Goal: Information Seeking & Learning: Check status

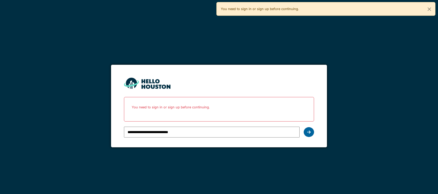
click at [307, 133] on div at bounding box center [309, 132] width 10 height 10
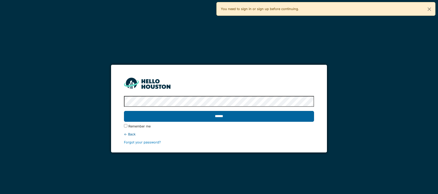
click at [203, 116] on input "******" at bounding box center [219, 116] width 190 height 11
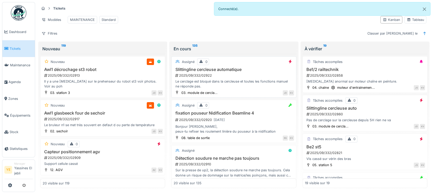
click at [260, 96] on div "JD KV" at bounding box center [257, 92] width 74 height 5
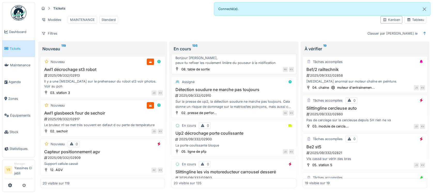
scroll to position [34, 0]
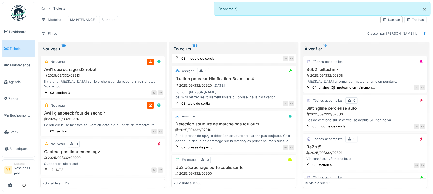
click at [241, 89] on div "2025/09/332/02920 26/09/2025" at bounding box center [234, 85] width 119 height 6
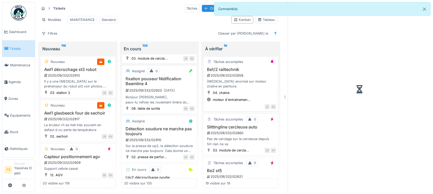
scroll to position [39, 0]
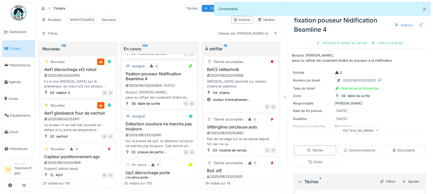
click at [20, 14] on img at bounding box center [19, 13] width 16 height 16
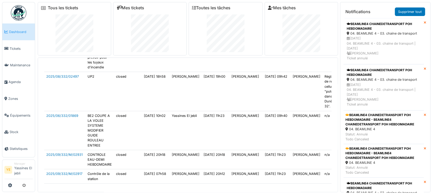
scroll to position [2101, 0]
click at [69, 111] on td "2025/06/332/01869" at bounding box center [64, 130] width 41 height 39
click at [70, 114] on link "2025/06/332/01869" at bounding box center [62, 116] width 32 height 4
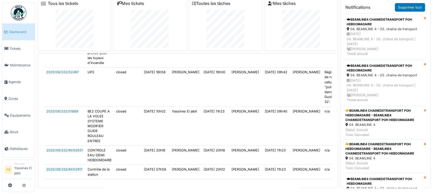
scroll to position [5, 0]
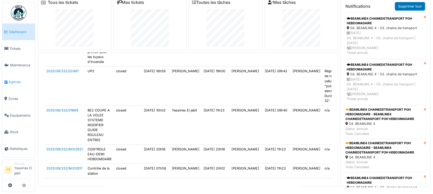
click at [29, 79] on link "Agenda" at bounding box center [18, 82] width 33 height 17
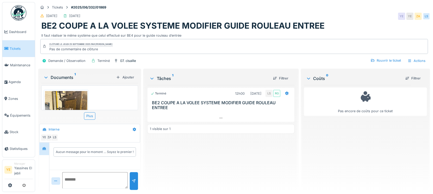
scroll to position [5, 0]
click at [188, 114] on div at bounding box center [221, 117] width 147 height 7
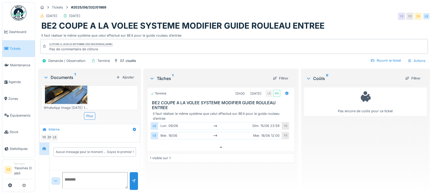
scroll to position [9, 0]
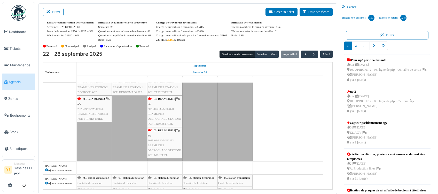
click at [198, 113] on div "shift 21 - 5" at bounding box center [165, 115] width 176 height 92
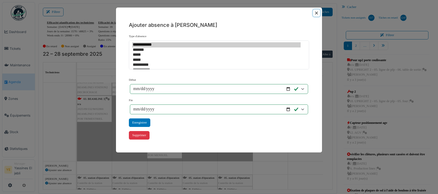
click at [316, 14] on button "Close" at bounding box center [316, 13] width 7 height 7
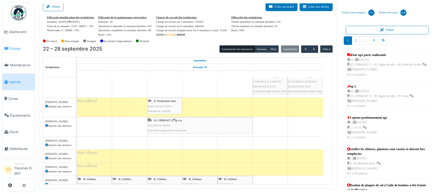
click at [18, 52] on link "Tickets" at bounding box center [18, 48] width 33 height 17
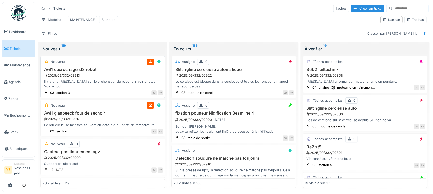
click at [128, 86] on div "Il y a une [MEDICAL_DATA] sur le prehenseur du robot st3 voir photos. Voir au p…" at bounding box center [103, 84] width 120 height 10
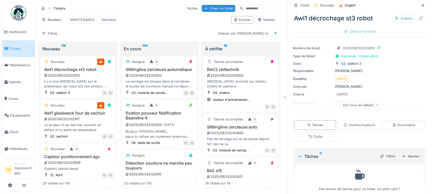
scroll to position [25, 0]
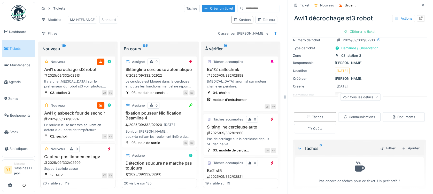
click at [364, 99] on div "Voir tous les détails" at bounding box center [360, 96] width 41 height 7
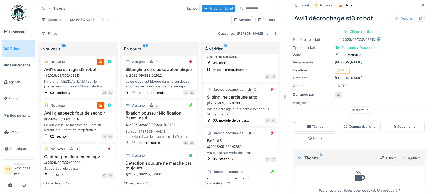
scroll to position [69, 0]
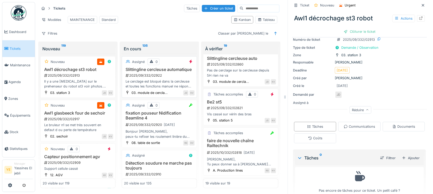
click at [148, 78] on div "2025/09/332/02922" at bounding box center [160, 75] width 70 height 5
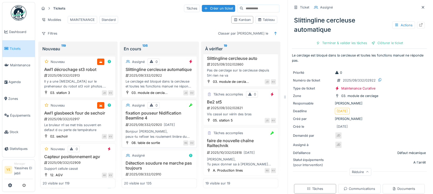
click at [166, 121] on h3 "fixation pouseur Nidification Beamline 4" at bounding box center [159, 116] width 71 height 10
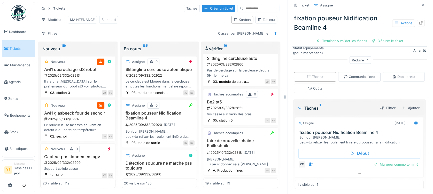
scroll to position [121, 0]
click at [347, 169] on div at bounding box center [359, 172] width 128 height 7
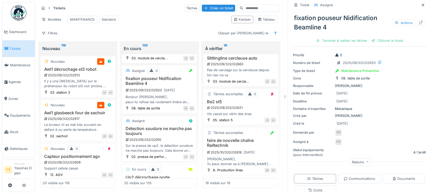
scroll to position [69, 0]
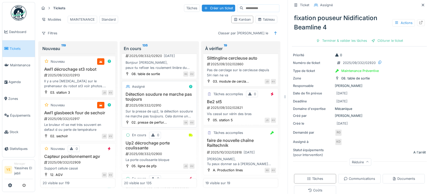
click at [160, 90] on div "Assigné" at bounding box center [159, 86] width 71 height 6
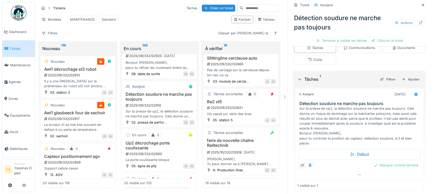
scroll to position [127, 0]
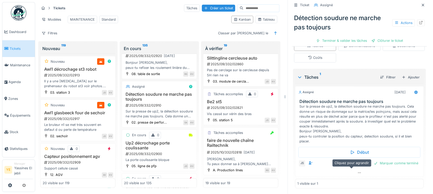
click at [320, 171] on div at bounding box center [359, 173] width 129 height 8
click at [320, 169] on div at bounding box center [359, 172] width 128 height 7
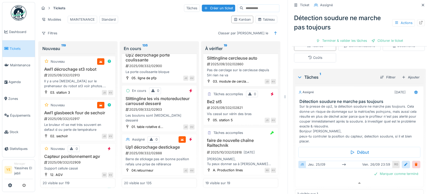
scroll to position [172, 0]
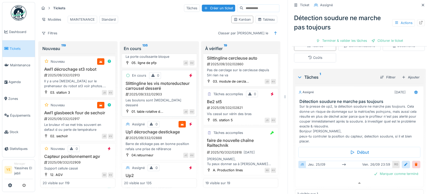
click at [165, 91] on h3 "Slittingline les vis motoreducteur carrousel desseré" at bounding box center [159, 86] width 71 height 10
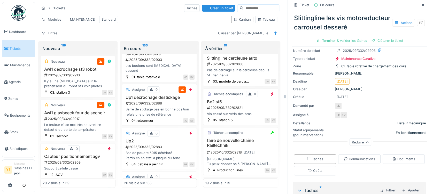
scroll to position [34, 0]
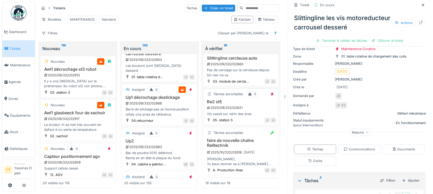
click at [247, 112] on div "Vis cassé sur vérin des bras" at bounding box center [240, 114] width 71 height 5
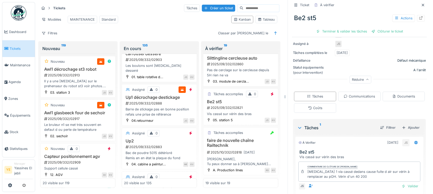
scroll to position [110, 0]
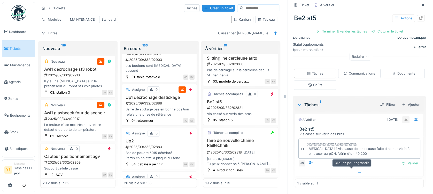
click at [354, 169] on div at bounding box center [359, 172] width 128 height 7
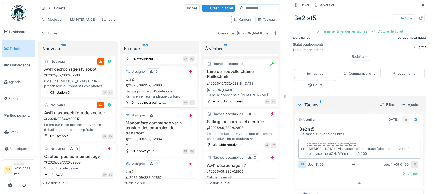
scroll to position [310, 0]
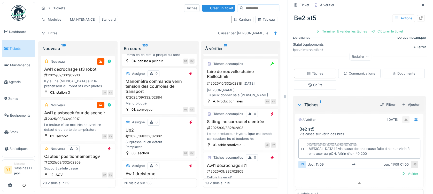
click at [156, 131] on div "Assigné 0 Up2 2025/09/332/02882 Surpresseur1 en défaut Remplacer 03. sechoir ME…" at bounding box center [159, 138] width 75 height 42
click at [152, 139] on div "2025/09/332/02882" at bounding box center [160, 136] width 70 height 5
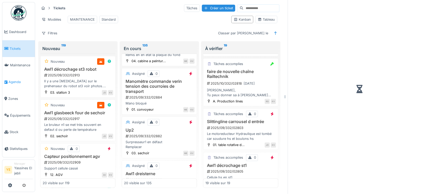
click at [12, 83] on span "Agenda" at bounding box center [21, 82] width 24 height 5
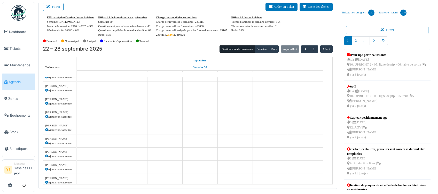
scroll to position [138, 0]
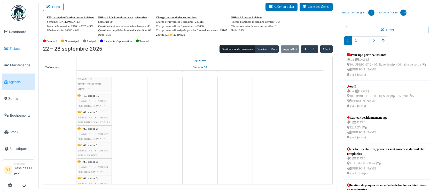
click at [20, 50] on span "Tickets" at bounding box center [21, 48] width 23 height 5
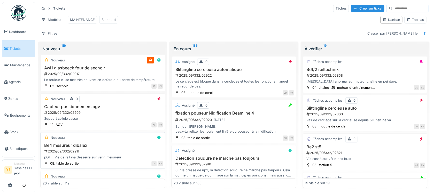
scroll to position [34, 0]
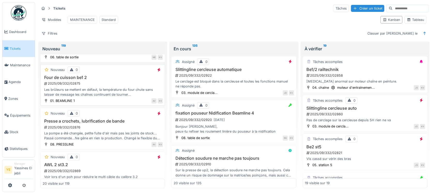
click at [136, 97] on div "Les brûleurs se mettent en défaut, la température du four chute sans laisser de…" at bounding box center [103, 92] width 120 height 10
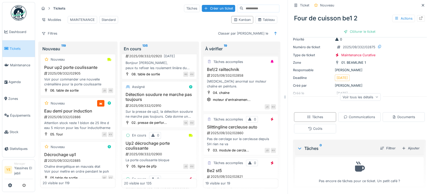
scroll to position [773, 0]
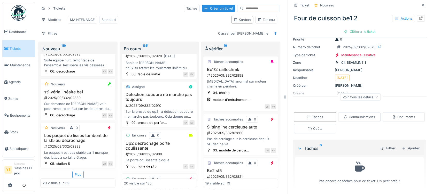
click at [272, 20] on div "Kanban Tableau" at bounding box center [254, 20] width 50 height 12
click at [271, 20] on div "Tableau" at bounding box center [266, 19] width 22 height 7
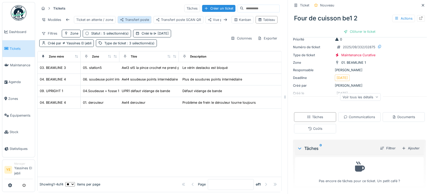
scroll to position [0, 0]
click at [111, 21] on div "open, niet toegewezen" at bounding box center [117, 19] width 41 height 5
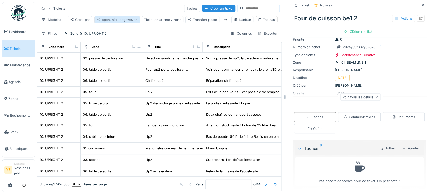
click at [109, 19] on div "open, niet toegewezen" at bounding box center [117, 19] width 41 height 5
click at [133, 19] on div "Ticket en attente / zone" at bounding box center [134, 19] width 37 height 5
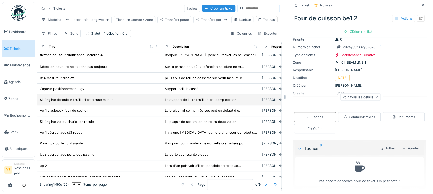
scroll to position [0, 0]
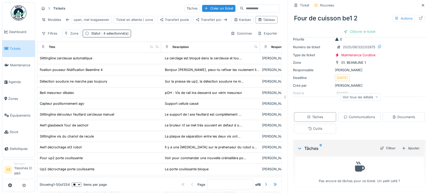
click at [117, 34] on div "Tickets Tâches Créer un ticket Modèles Créer par open, niet toegewezen Ticket e…" at bounding box center [159, 20] width 244 height 37
click at [117, 35] on span ": 4 sélectionné(s)" at bounding box center [114, 34] width 28 height 4
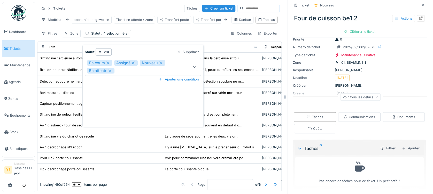
click at [154, 36] on div "Filtres Zone Statut : 4 sélectionné(s) Colonnes Exporter" at bounding box center [159, 33] width 240 height 7
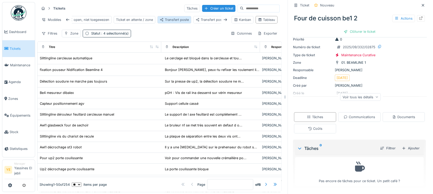
click at [165, 23] on div "Transfert poste" at bounding box center [174, 19] width 34 height 7
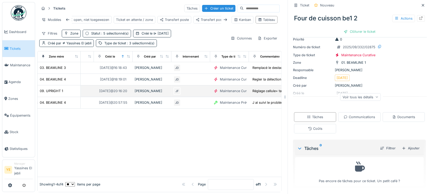
scroll to position [0, 267]
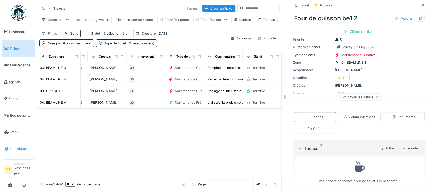
click at [20, 147] on span "Statistiques" at bounding box center [21, 149] width 23 height 5
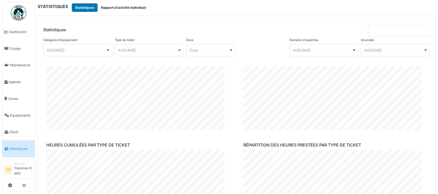
scroll to position [489, 0]
click at [380, 33] on input at bounding box center [399, 30] width 62 height 11
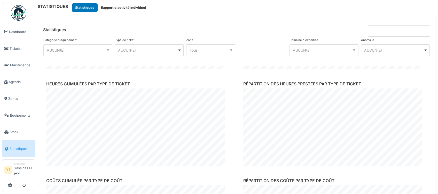
scroll to position [523, 0]
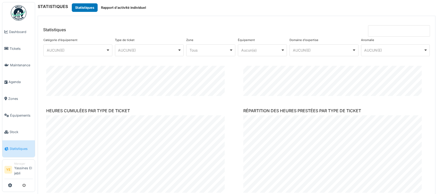
click at [368, 35] on input at bounding box center [399, 30] width 62 height 11
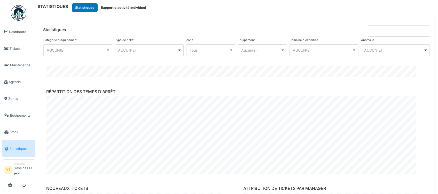
scroll to position [0, 0]
